Goal: Task Accomplishment & Management: Manage account settings

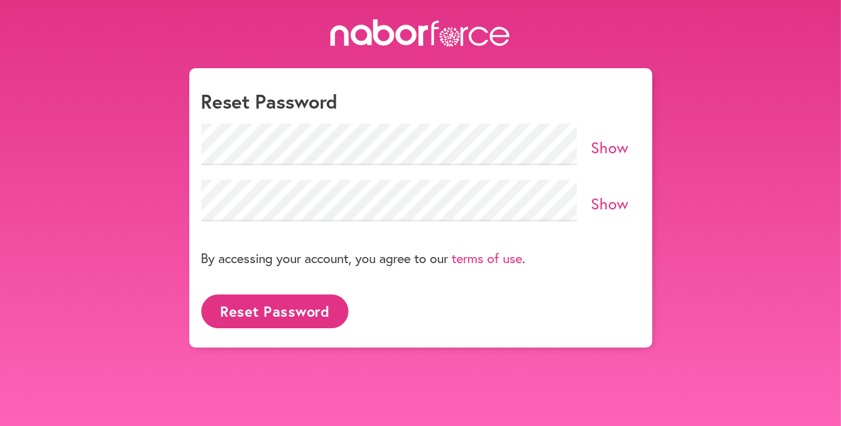
click at [308, 320] on button "Reset Password" at bounding box center [274, 310] width 147 height 33
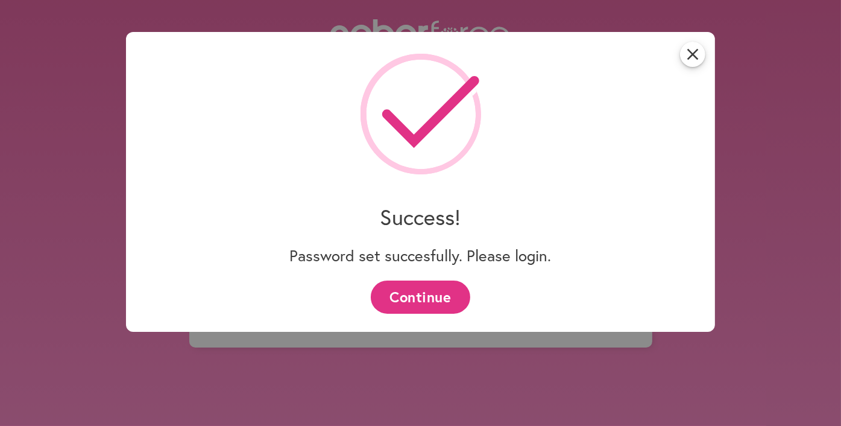
click at [408, 296] on button "Continue" at bounding box center [421, 296] width 100 height 33
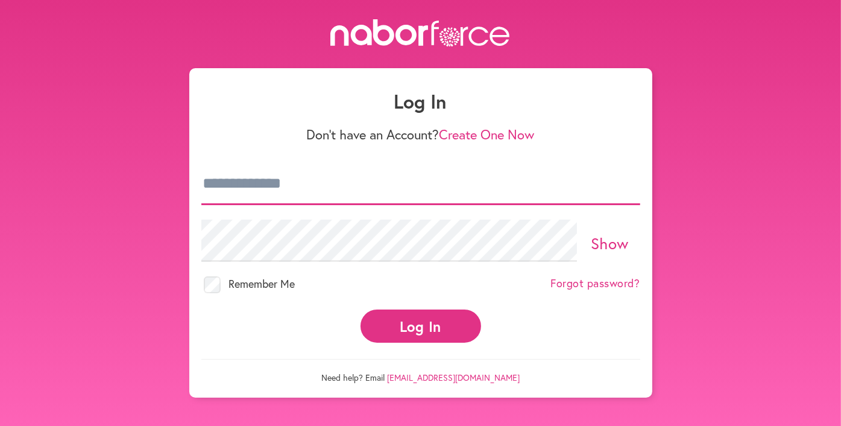
click at [472, 191] on input "email" at bounding box center [420, 184] width 439 height 42
type input "**********"
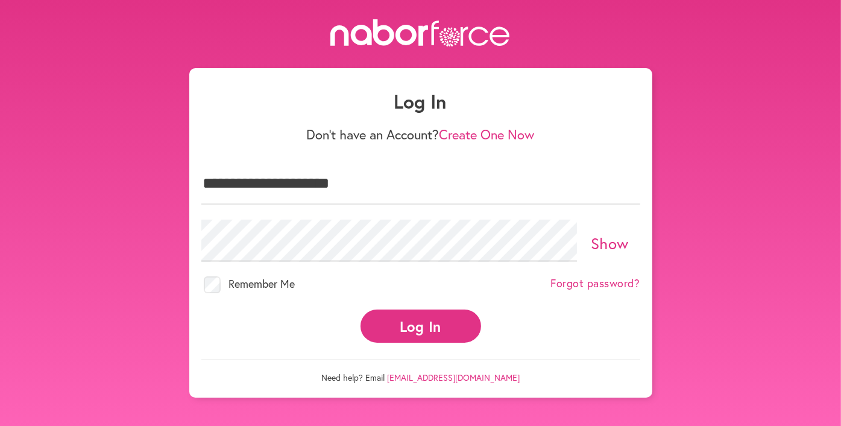
click at [422, 331] on button "Log In" at bounding box center [421, 325] width 121 height 33
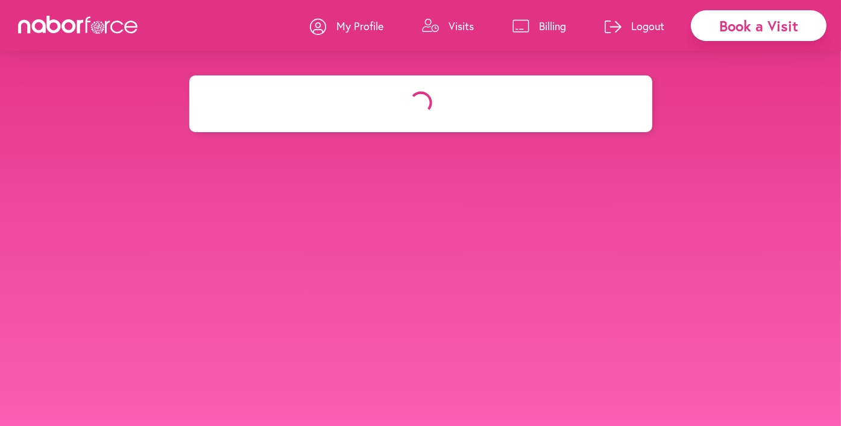
select select "*"
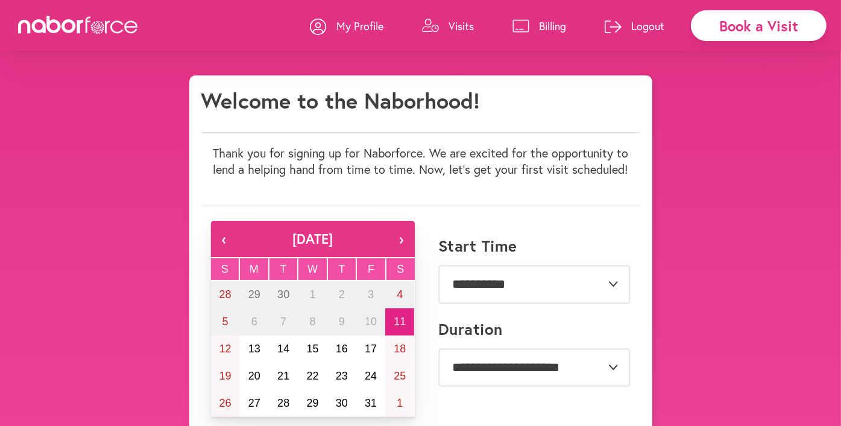
click at [651, 22] on p "Logout" at bounding box center [647, 26] width 33 height 14
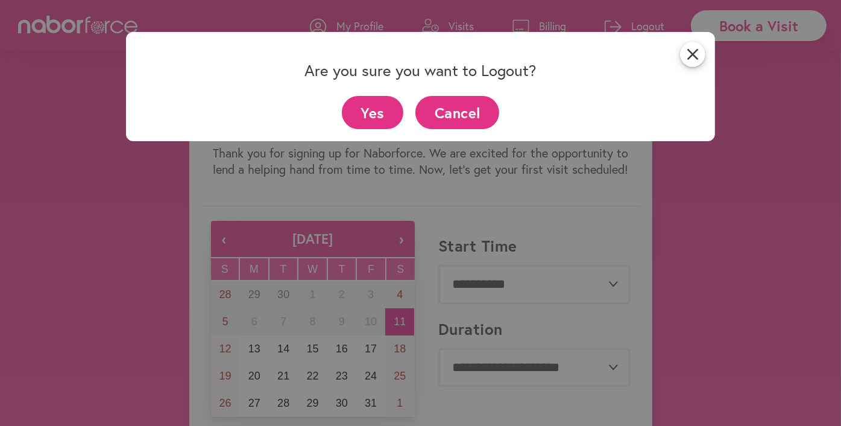
click at [380, 104] on button "Yes" at bounding box center [373, 112] width 62 height 33
